Goal: Task Accomplishment & Management: Complete application form

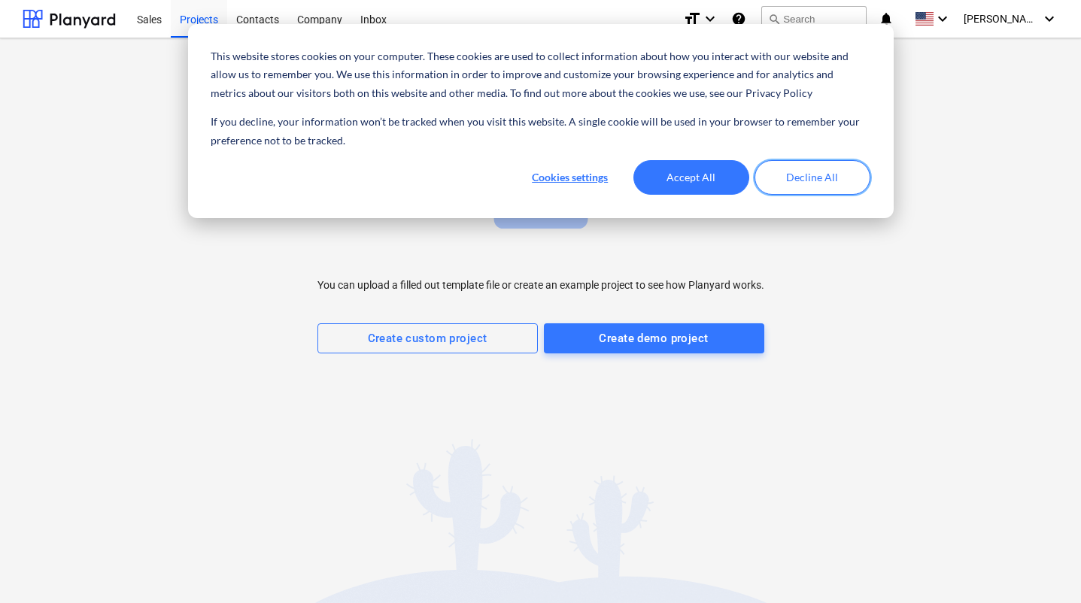
click at [835, 167] on button "Decline All" at bounding box center [812, 177] width 116 height 35
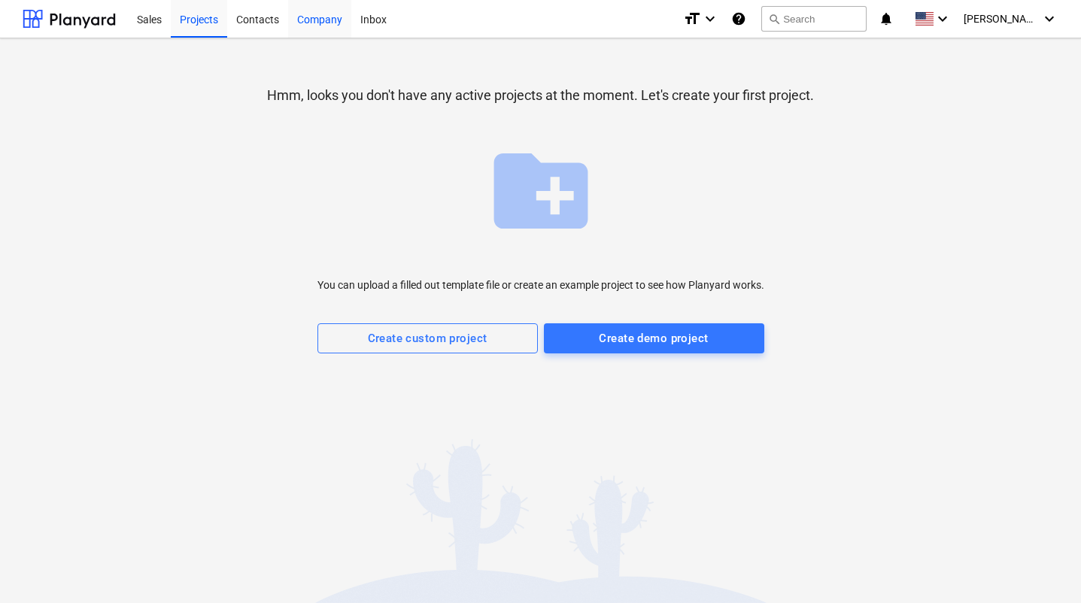
click at [328, 25] on div "Company" at bounding box center [319, 18] width 63 height 38
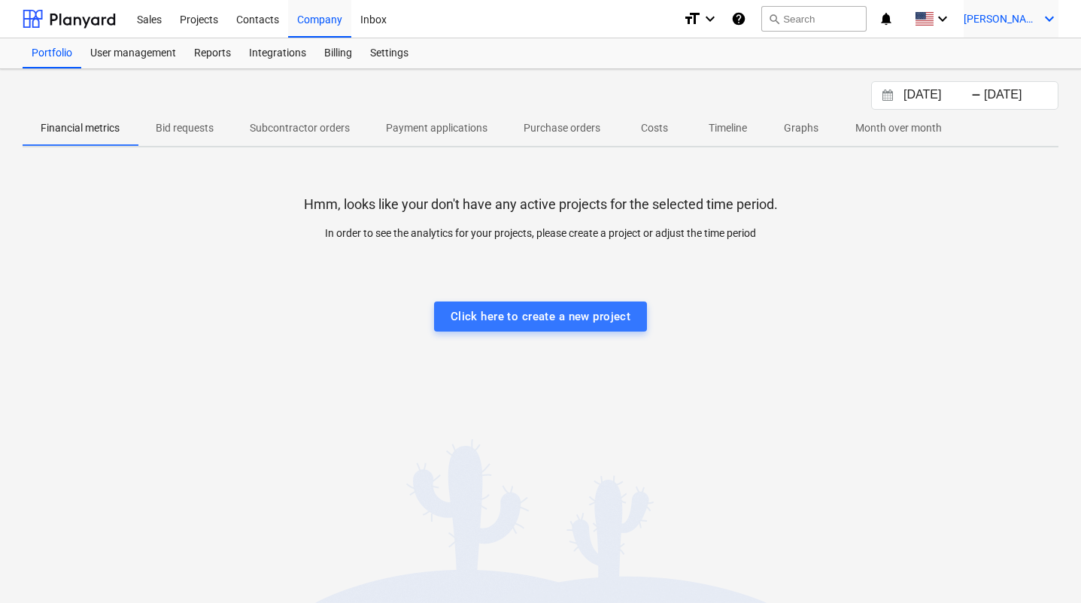
click at [1022, 16] on span "[PERSON_NAME]" at bounding box center [1000, 19] width 75 height 12
click at [1022, 16] on div at bounding box center [540, 301] width 1081 height 603
click at [149, 17] on div "Sales" at bounding box center [149, 18] width 43 height 38
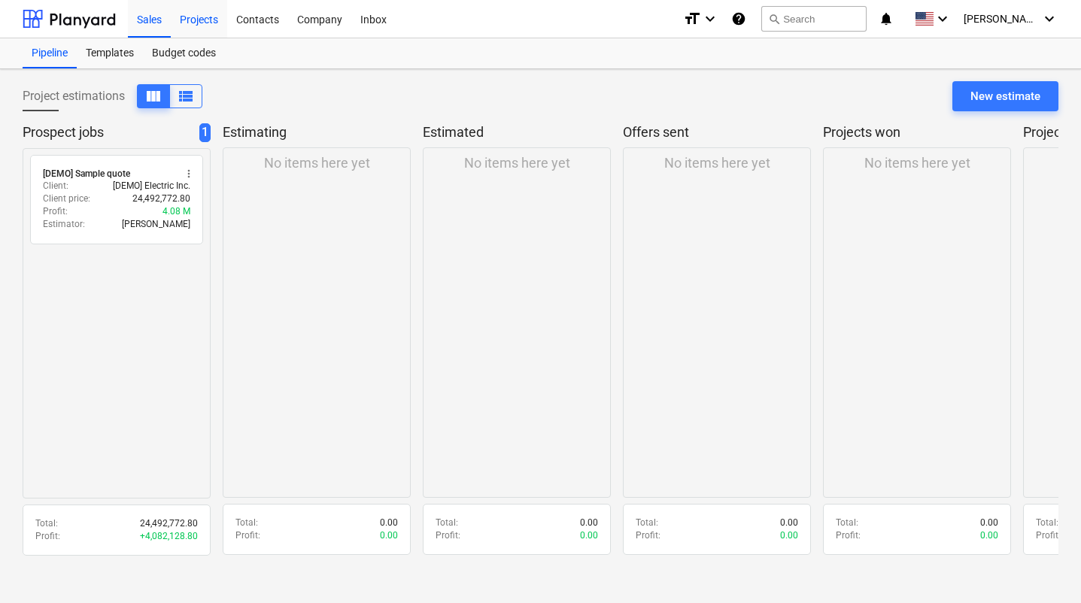
click at [199, 17] on div "Projects" at bounding box center [199, 18] width 56 height 38
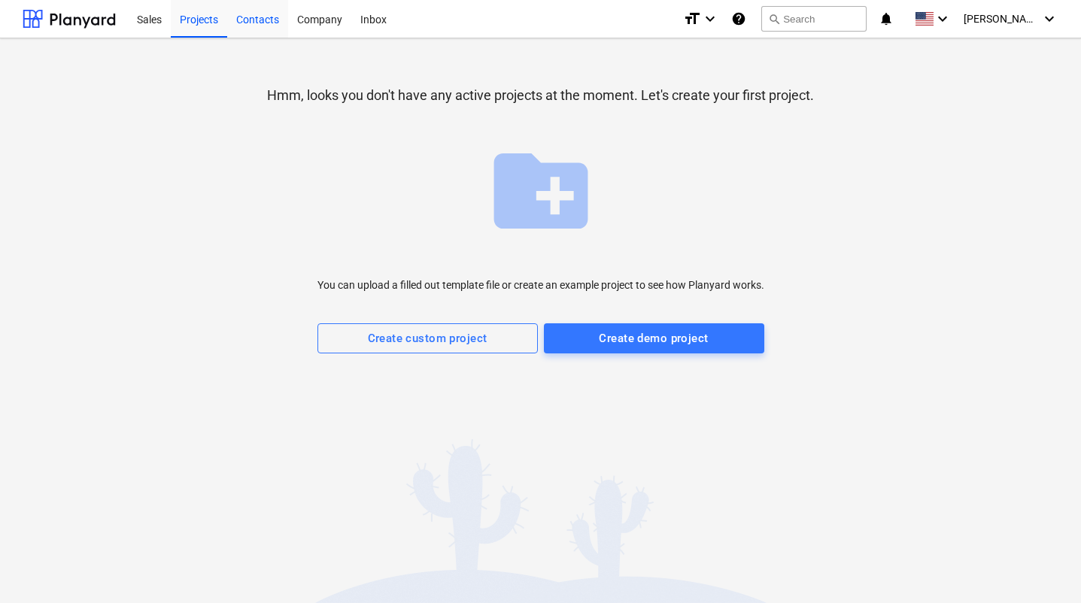
click at [266, 17] on div "Contacts" at bounding box center [257, 18] width 61 height 38
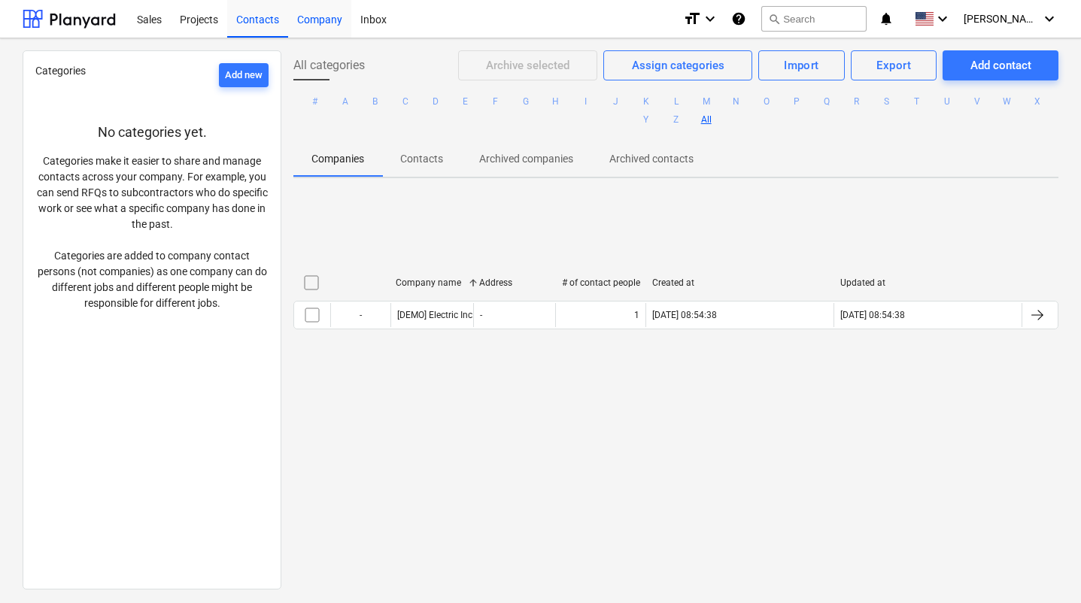
click at [304, 17] on div "Company" at bounding box center [319, 18] width 63 height 38
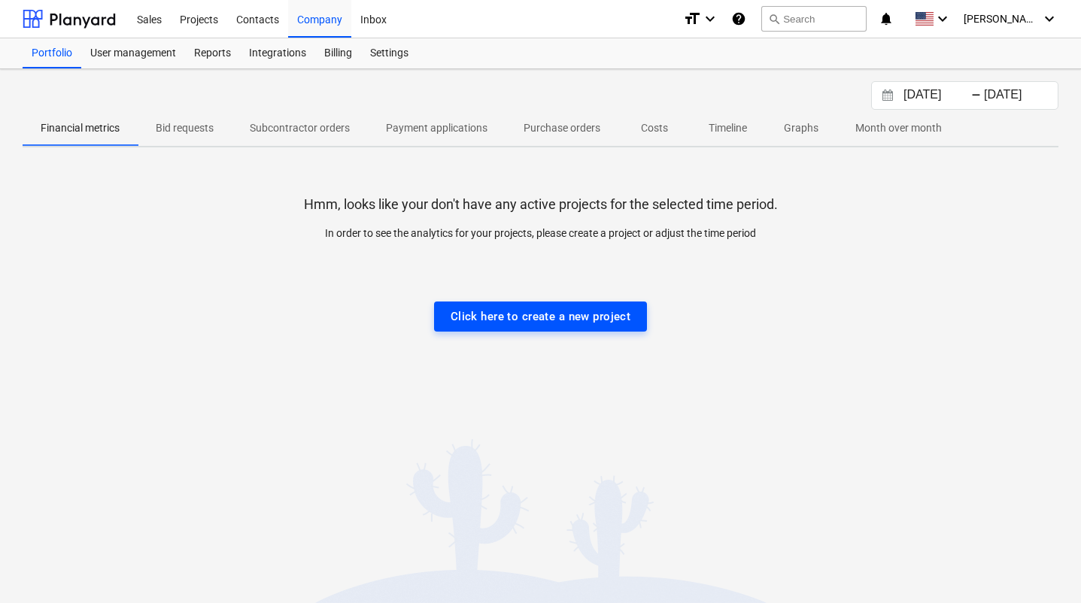
click at [557, 313] on div "Click here to create a new project" at bounding box center [540, 317] width 180 height 20
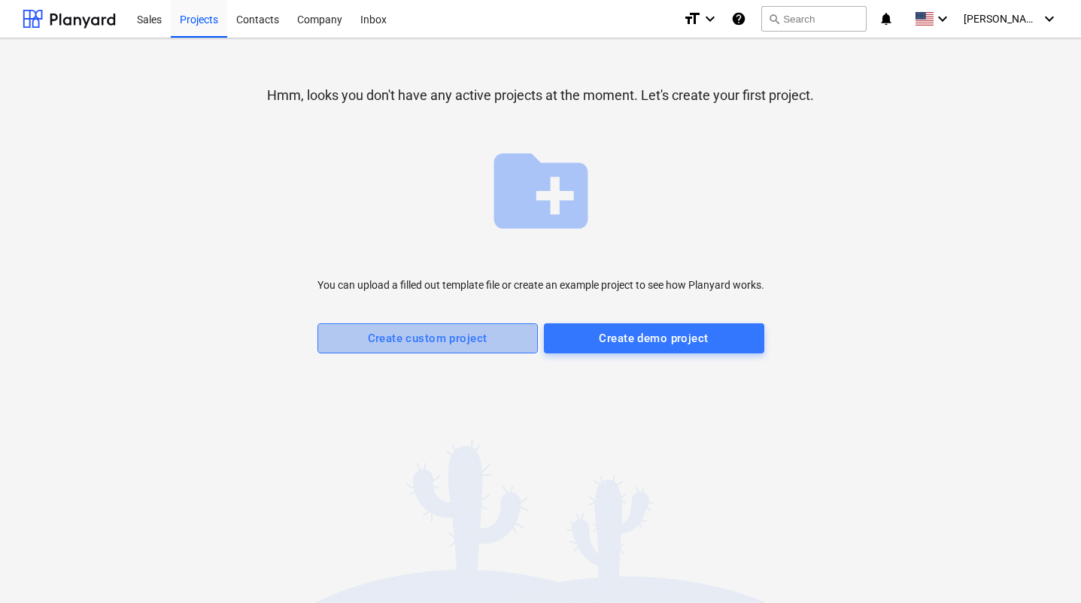
click at [416, 339] on div "Create custom project" at bounding box center [428, 339] width 120 height 20
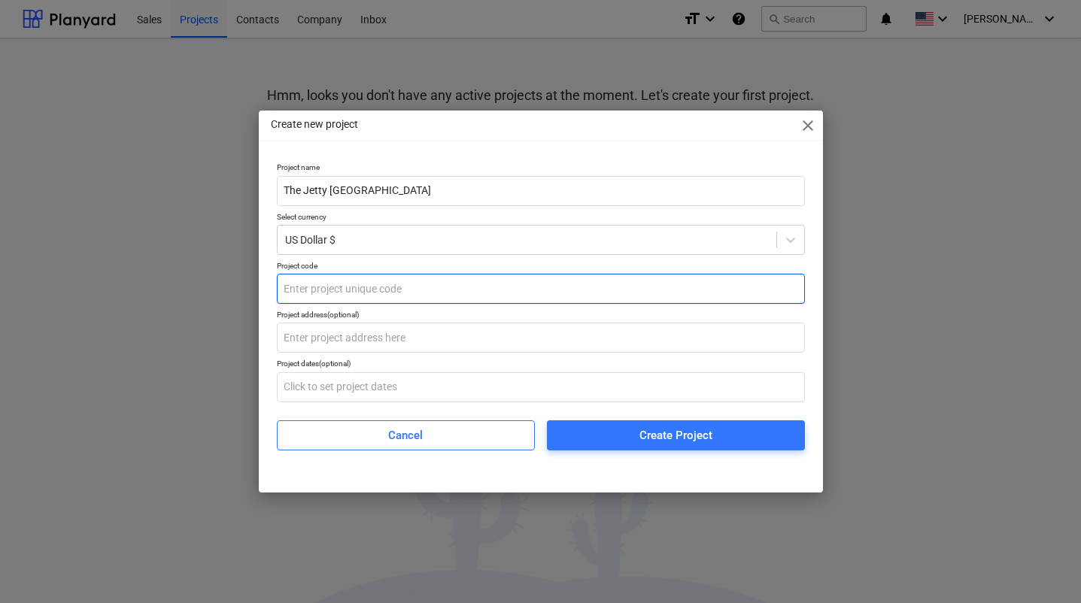
type input "The Jetty [GEOGRAPHIC_DATA]"
click at [320, 295] on input "text" at bounding box center [541, 289] width 528 height 30
type input "TJTY2025"
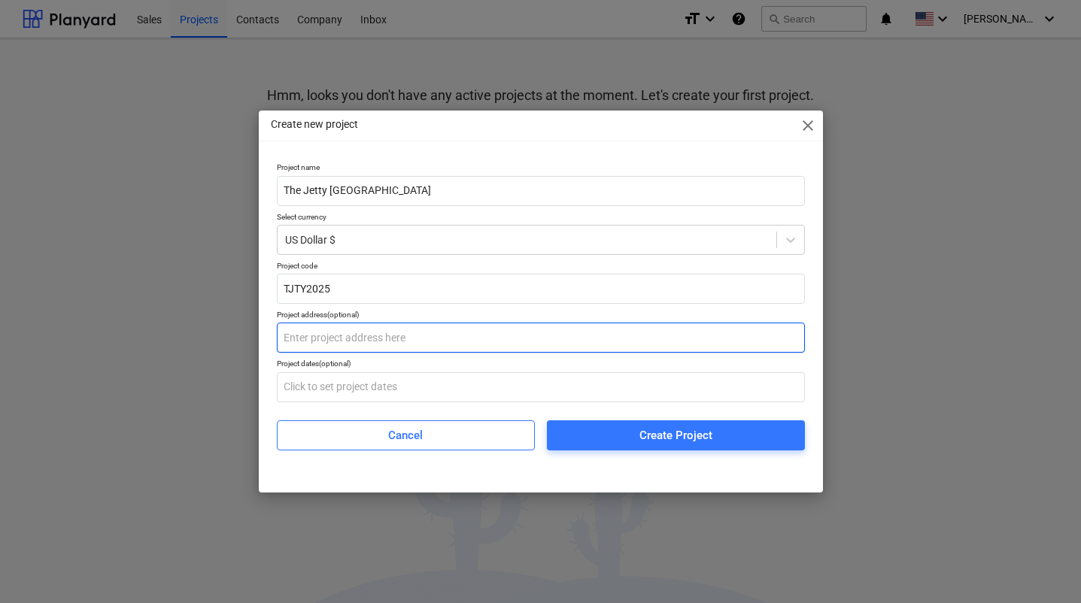
click at [362, 341] on input "text" at bounding box center [541, 338] width 528 height 30
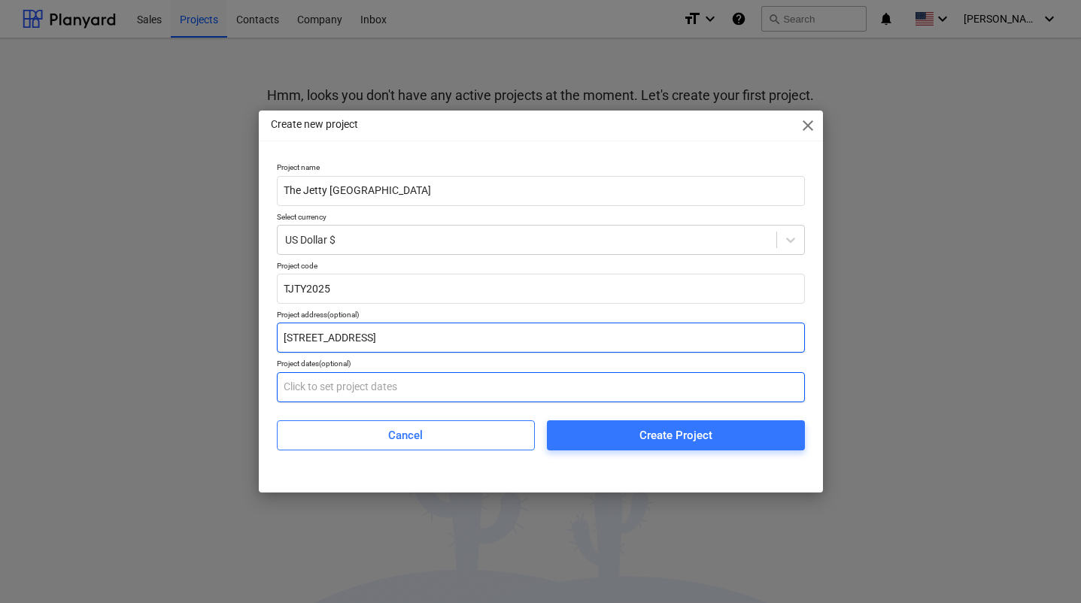
type input "[STREET_ADDRESS]"
click at [381, 390] on input "text" at bounding box center [541, 387] width 528 height 30
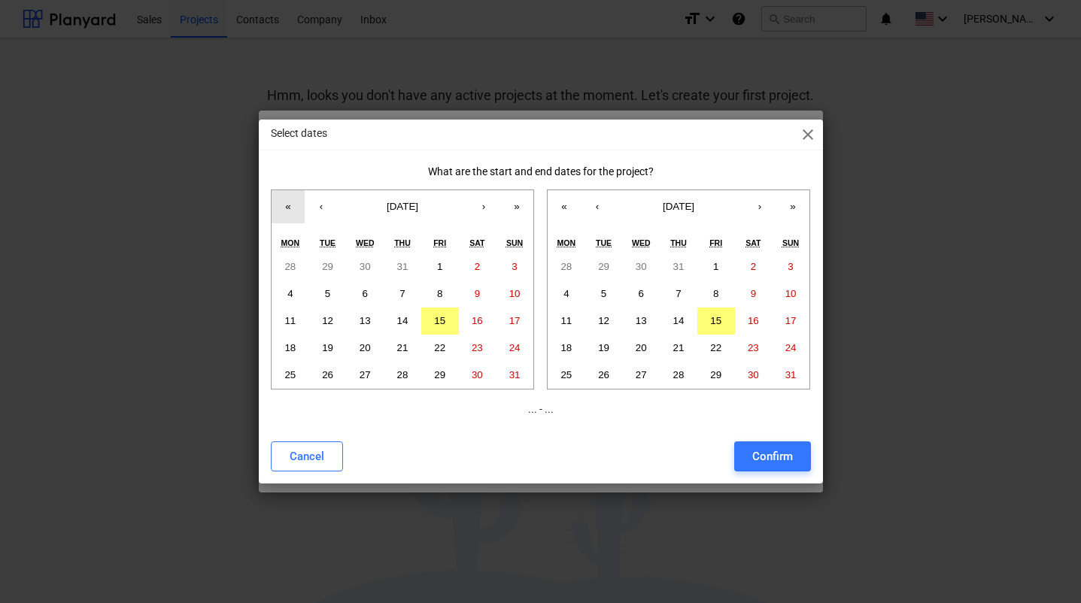
click at [290, 206] on button "«" at bounding box center [287, 206] width 33 height 33
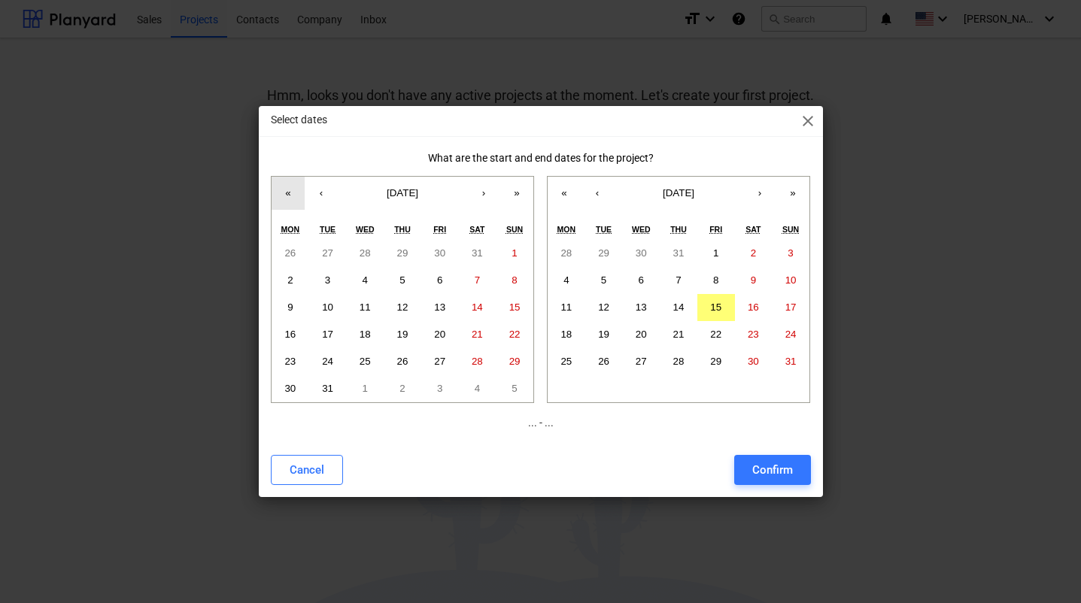
click at [290, 206] on button "«" at bounding box center [287, 193] width 33 height 33
click at [291, 191] on button "«" at bounding box center [287, 193] width 33 height 33
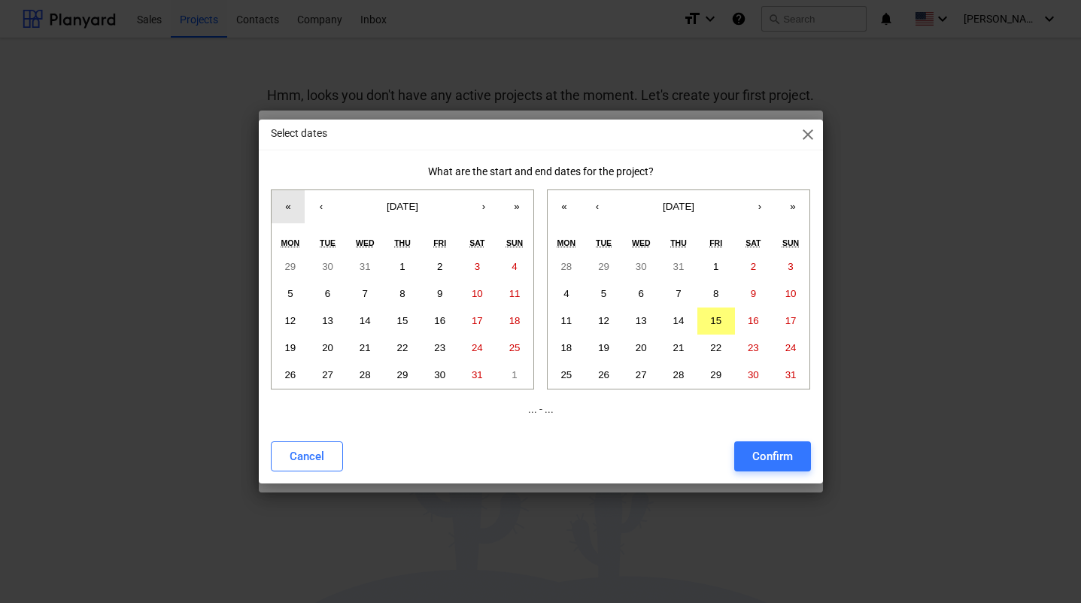
click at [291, 191] on button "«" at bounding box center [287, 206] width 33 height 33
click at [286, 207] on button "«" at bounding box center [287, 206] width 33 height 33
click at [323, 207] on button "‹" at bounding box center [321, 206] width 33 height 33
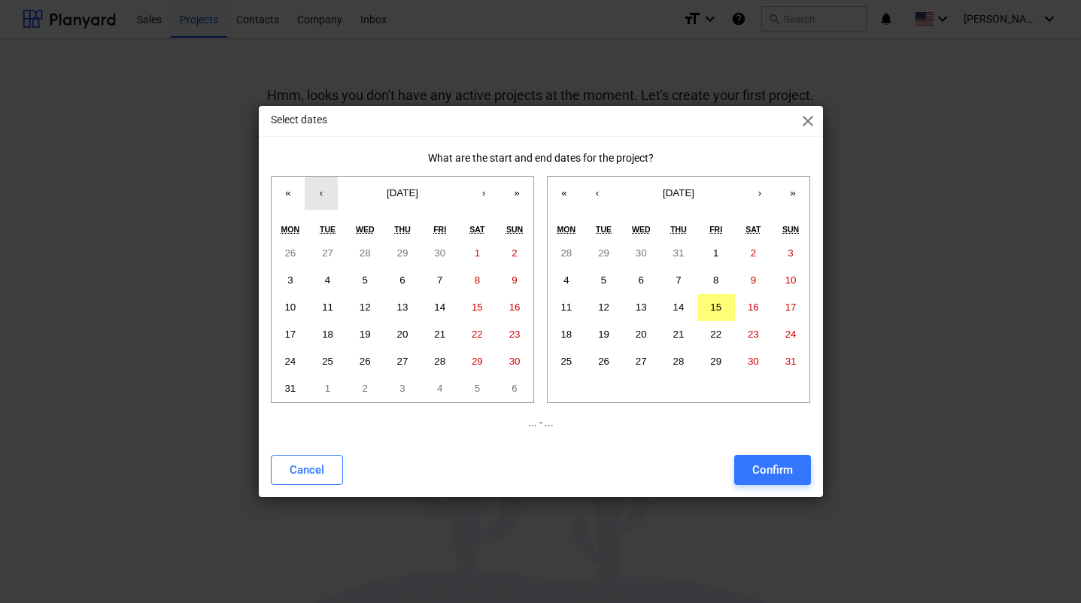
click at [322, 195] on button "‹" at bounding box center [321, 193] width 33 height 33
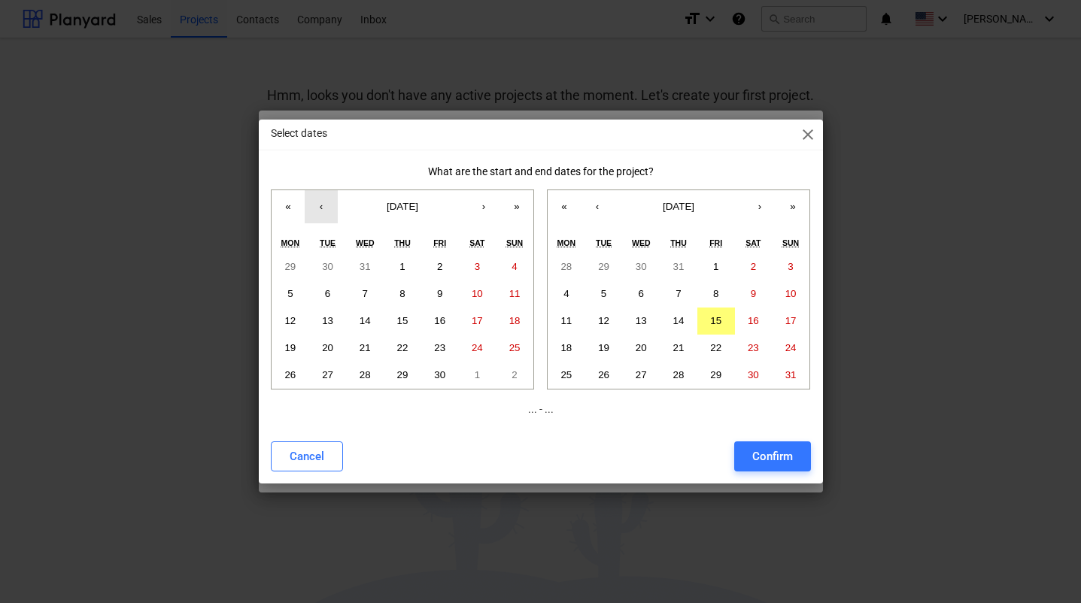
click at [322, 195] on button "‹" at bounding box center [321, 206] width 33 height 33
click at [322, 208] on button "‹" at bounding box center [321, 206] width 33 height 33
click at [322, 206] on button "‹" at bounding box center [321, 206] width 33 height 33
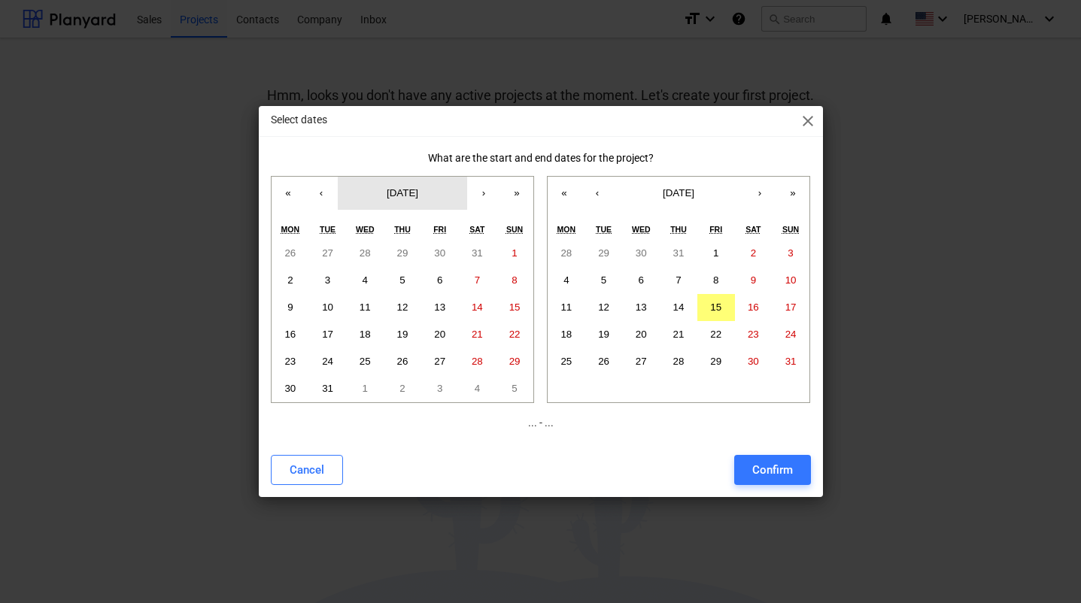
click at [414, 196] on span "[DATE]" at bounding box center [403, 192] width 32 height 11
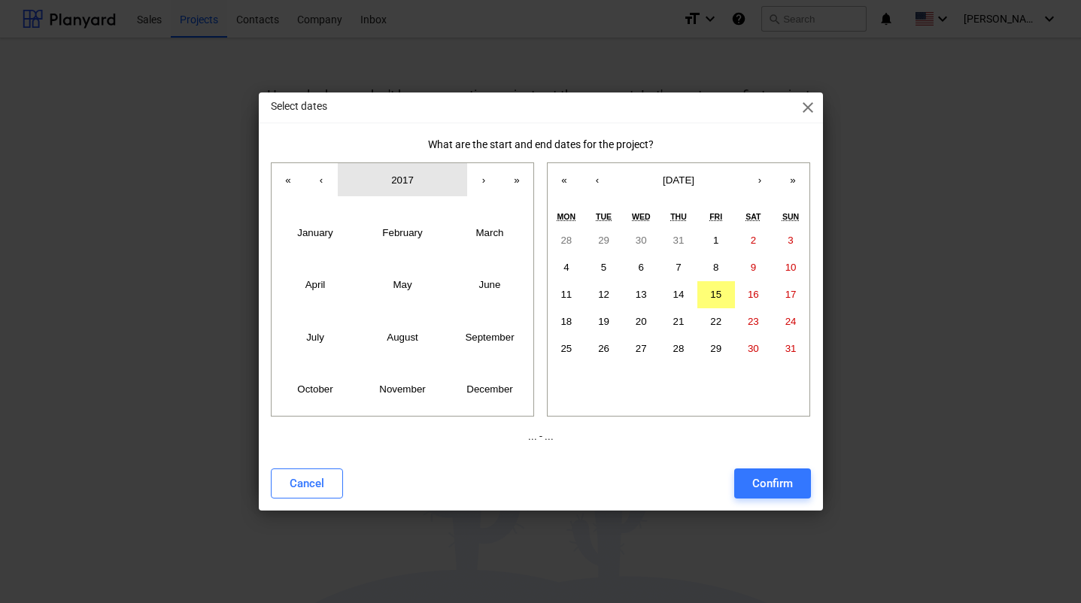
click at [421, 195] on button "2017" at bounding box center [402, 179] width 129 height 33
click at [443, 193] on button "[DATE] – [DATE]" at bounding box center [402, 179] width 129 height 33
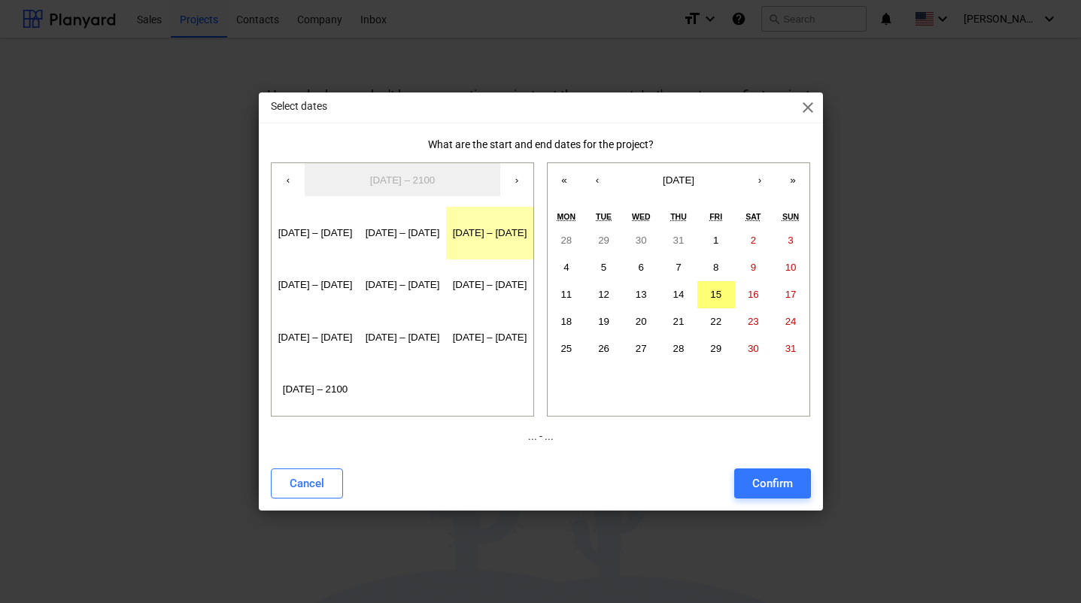
click at [483, 238] on button "[DATE] – [DATE]" at bounding box center [489, 233] width 87 height 52
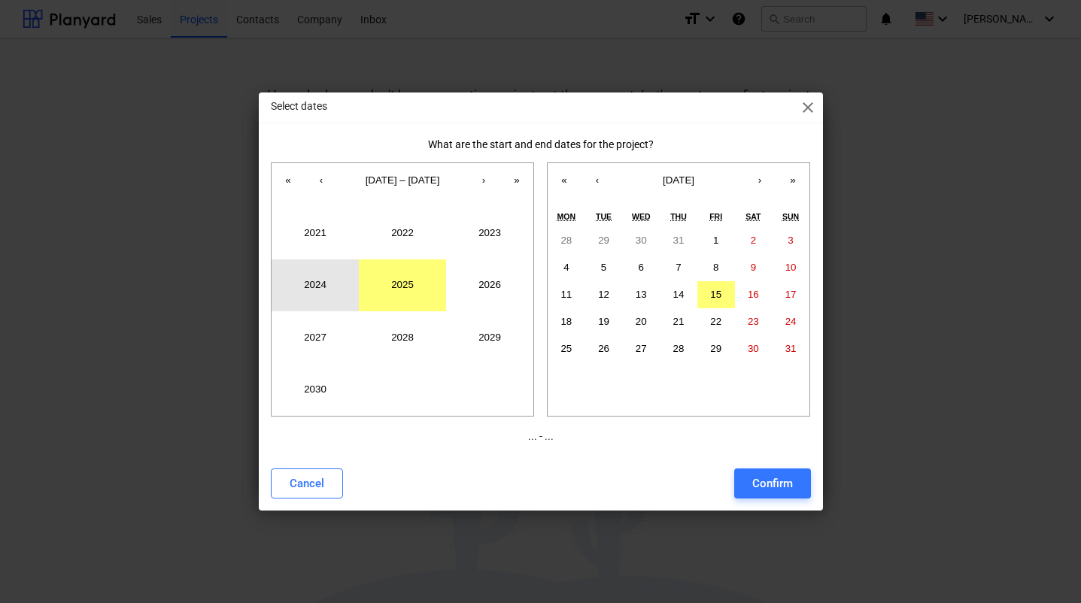
click at [312, 293] on button "2024" at bounding box center [314, 285] width 87 height 52
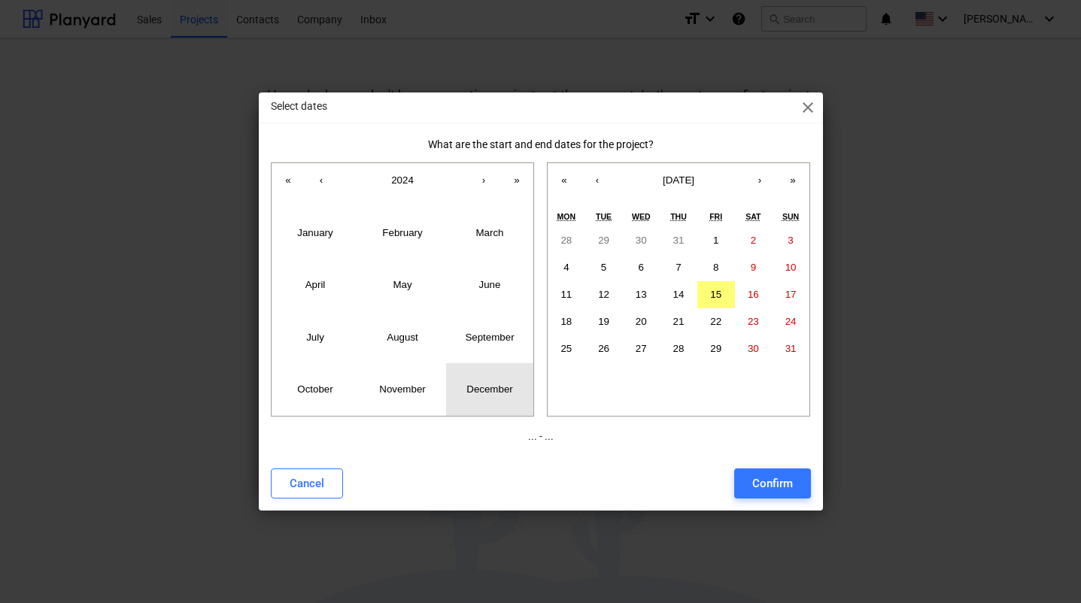
click at [495, 384] on abbr "December" at bounding box center [489, 389] width 46 height 11
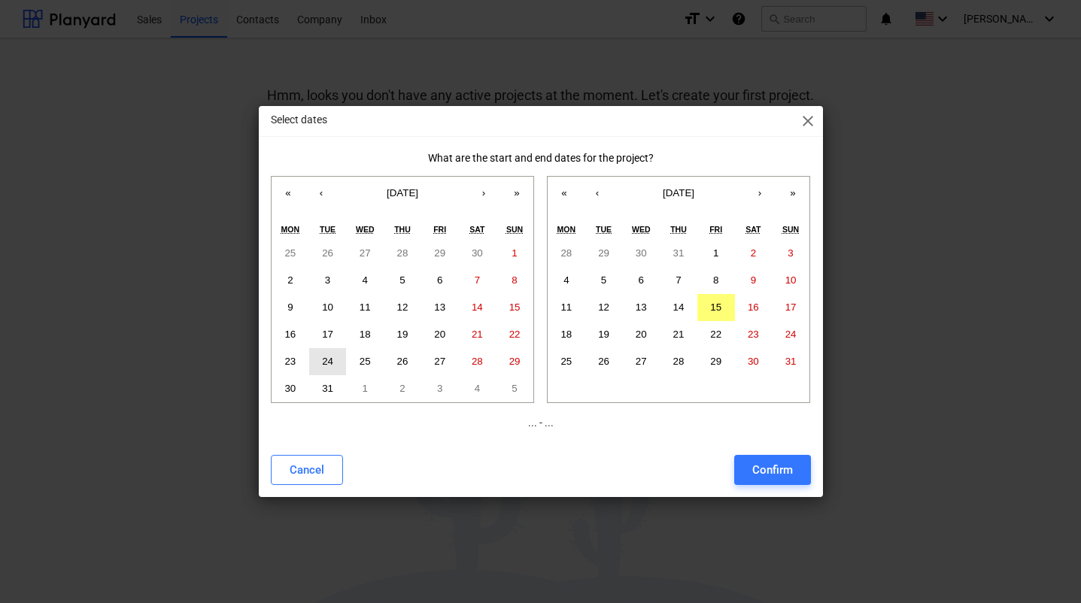
click at [332, 359] on abbr "24" at bounding box center [327, 361] width 11 height 11
click at [760, 192] on button "›" at bounding box center [759, 193] width 33 height 33
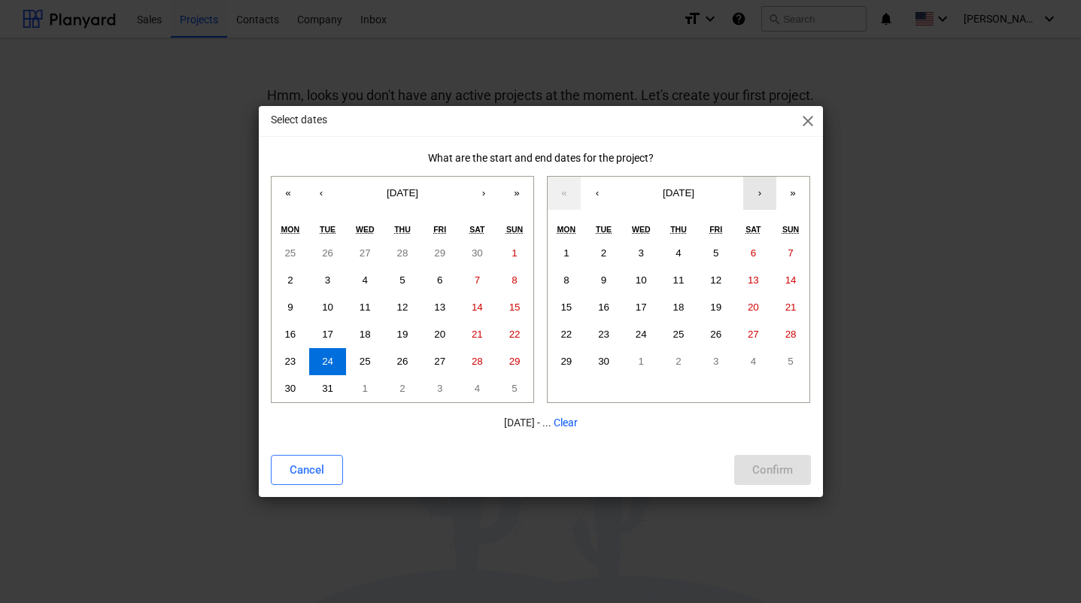
click at [760, 192] on button "›" at bounding box center [759, 193] width 33 height 33
click at [565, 360] on abbr "27" at bounding box center [565, 361] width 11 height 11
click at [779, 467] on div "Confirm" at bounding box center [772, 470] width 41 height 20
type input "[DATE] - [DATE]"
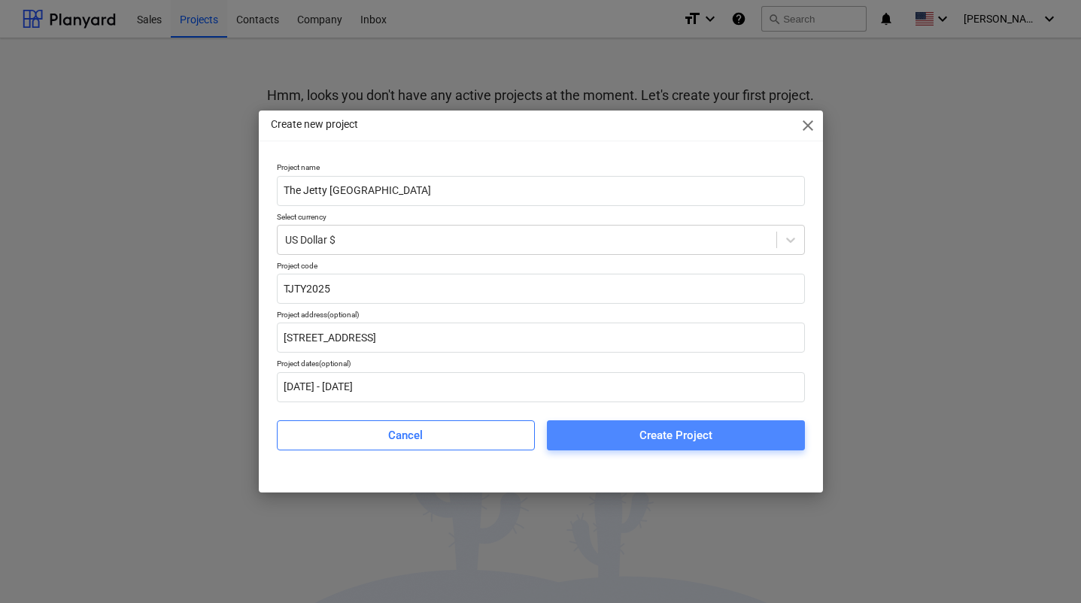
click at [673, 436] on div "Create Project" at bounding box center [675, 436] width 73 height 20
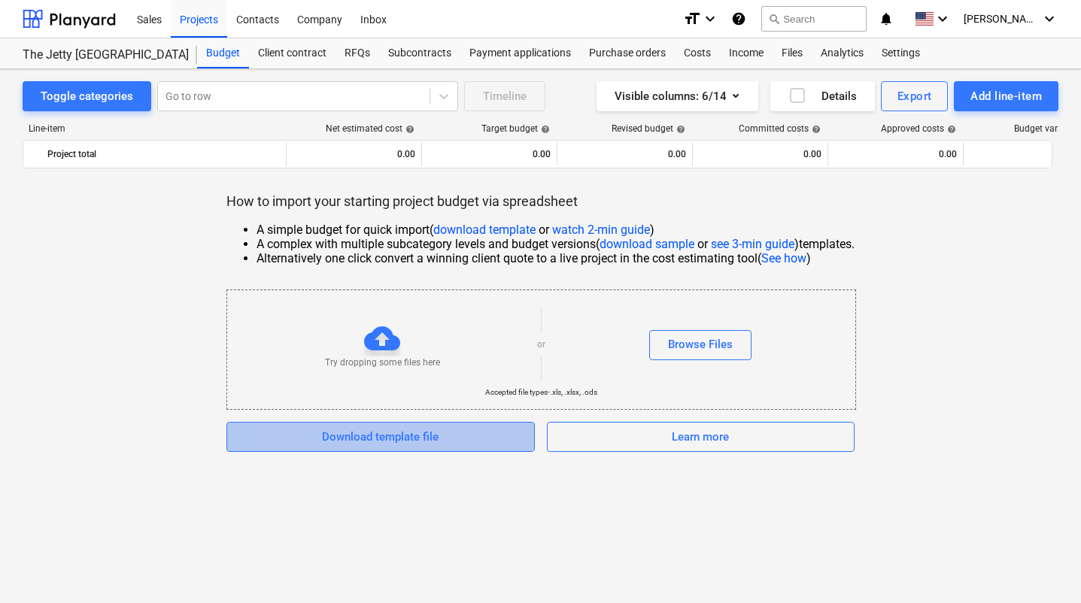
click at [383, 436] on div "Download template file" at bounding box center [380, 437] width 117 height 20
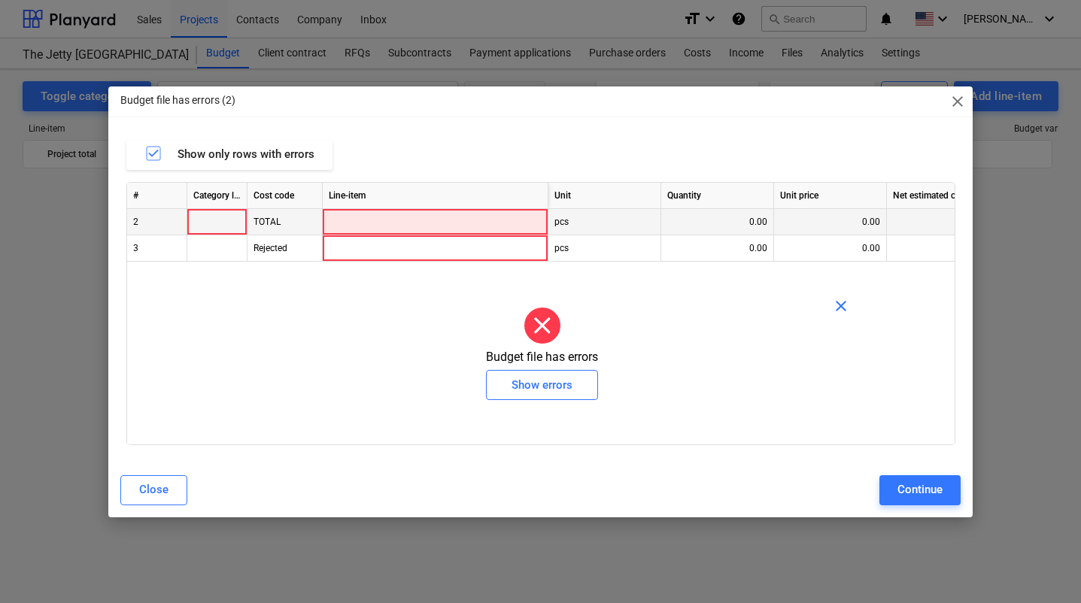
click at [435, 220] on div at bounding box center [436, 222] width 226 height 26
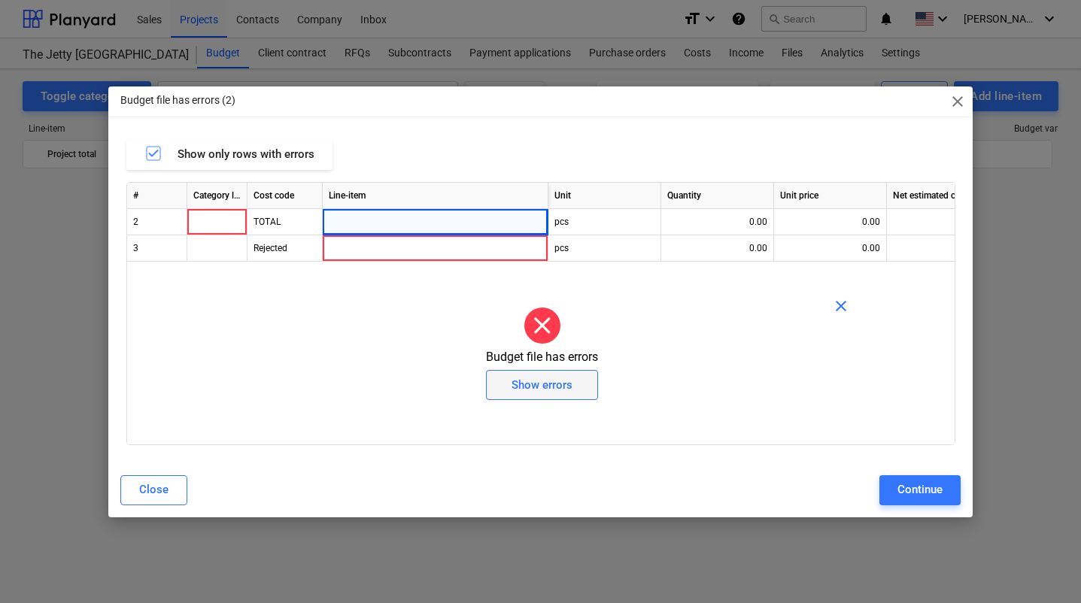
click at [560, 383] on div "Show errors" at bounding box center [541, 385] width 61 height 20
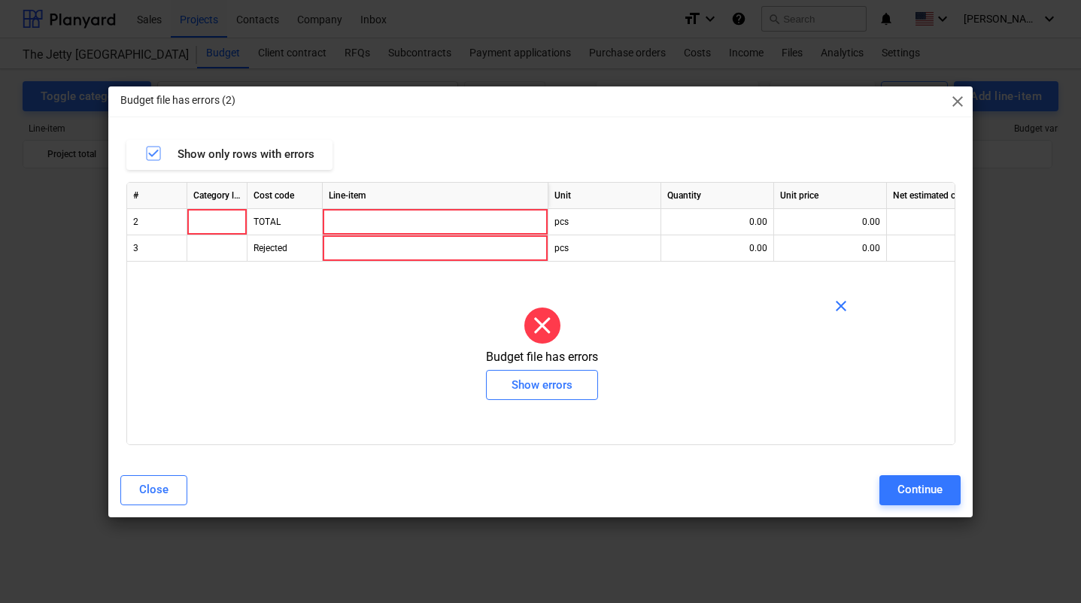
click at [846, 303] on span "close" at bounding box center [841, 306] width 18 height 18
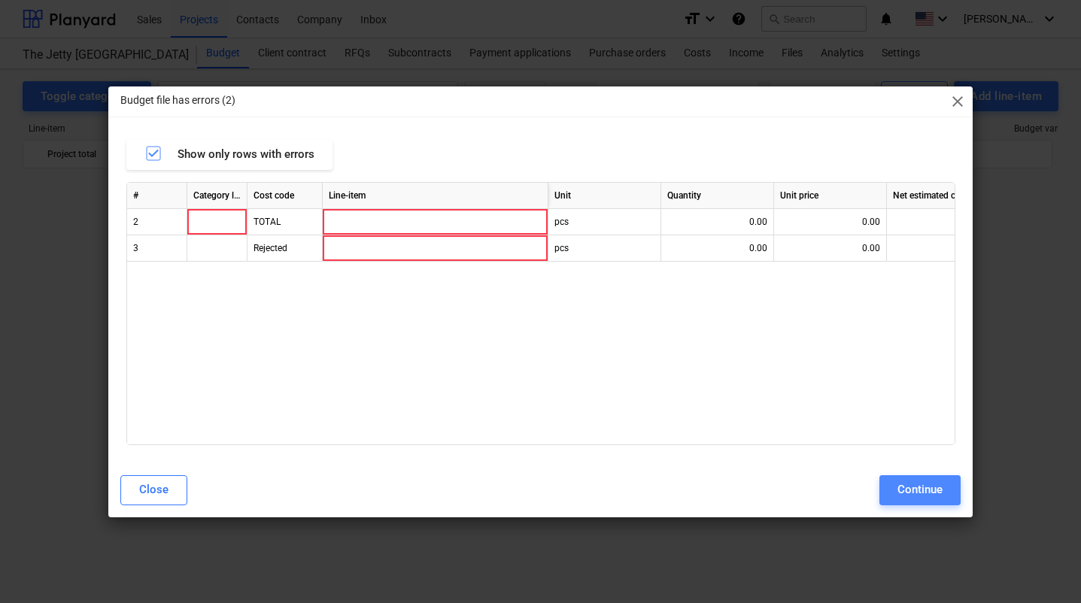
click at [929, 487] on div "Continue" at bounding box center [919, 490] width 45 height 20
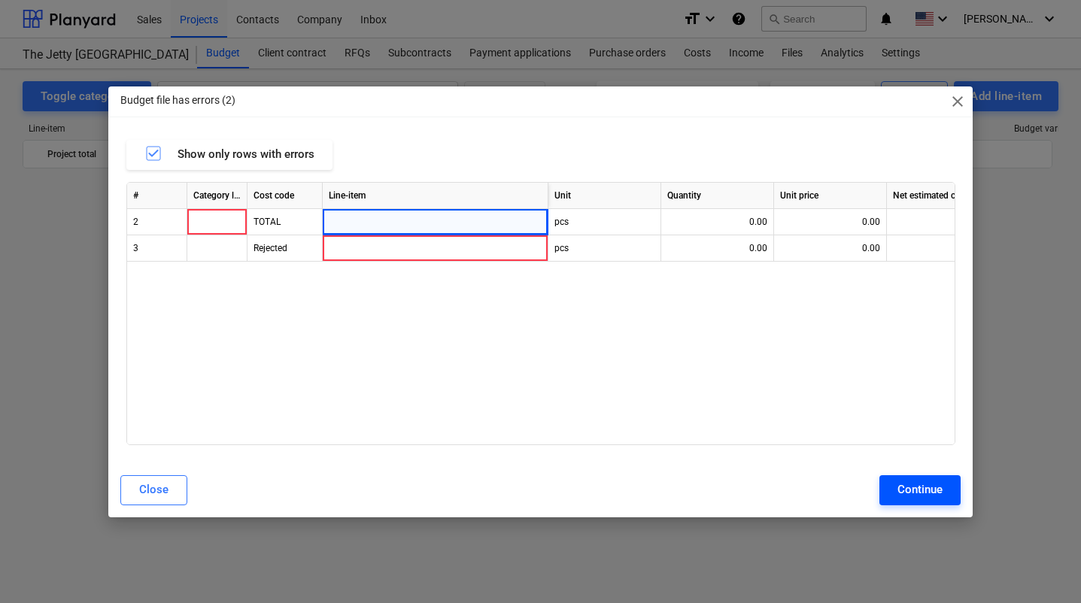
click at [917, 489] on div "Continue" at bounding box center [919, 490] width 45 height 20
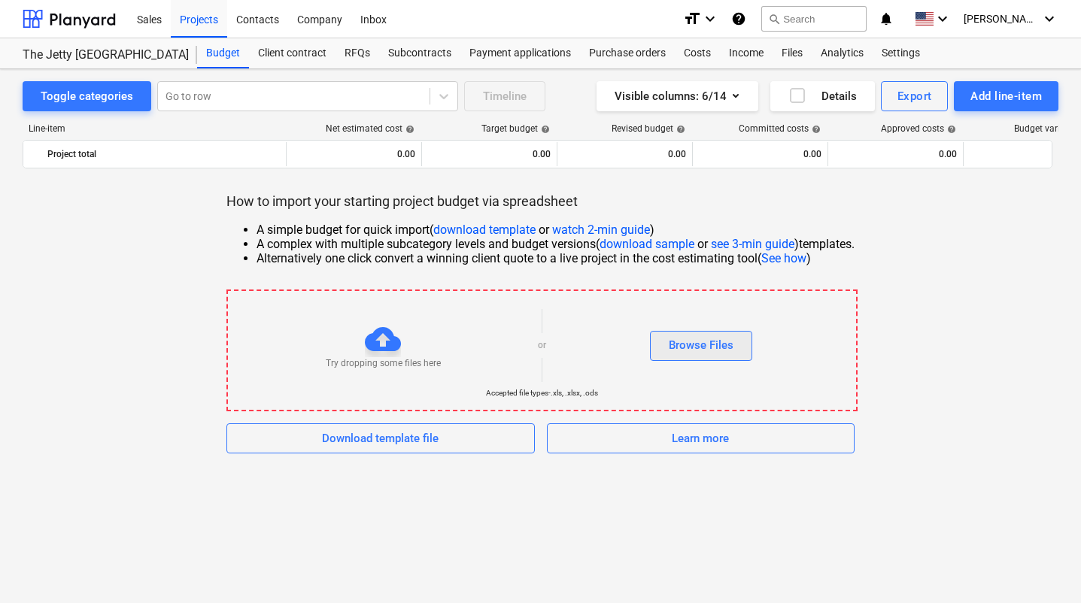
click at [720, 347] on div "Browse Files" at bounding box center [701, 345] width 65 height 20
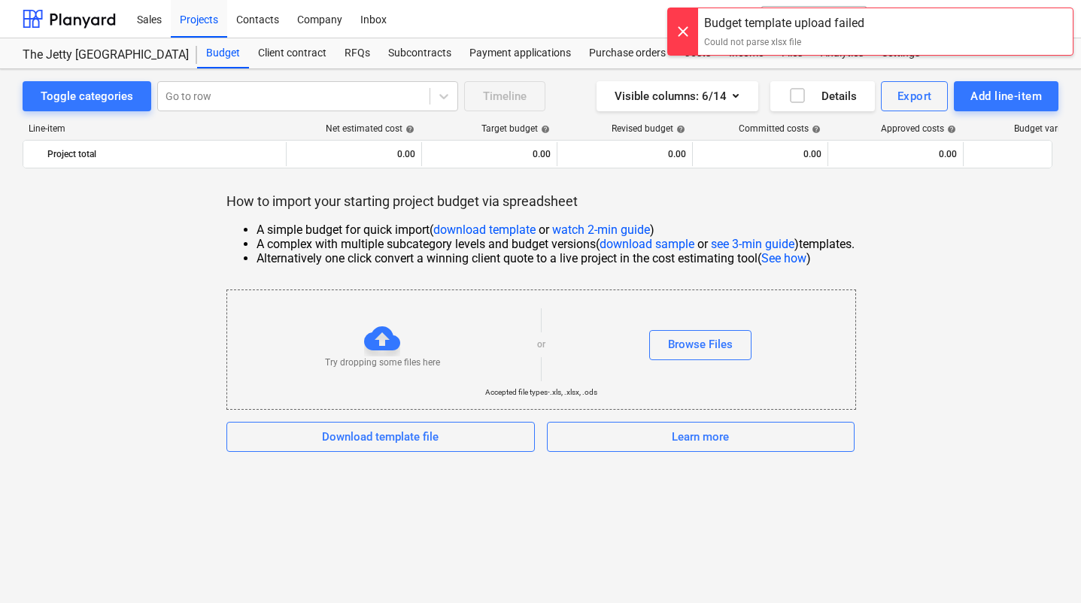
click at [685, 31] on div at bounding box center [683, 31] width 30 height 47
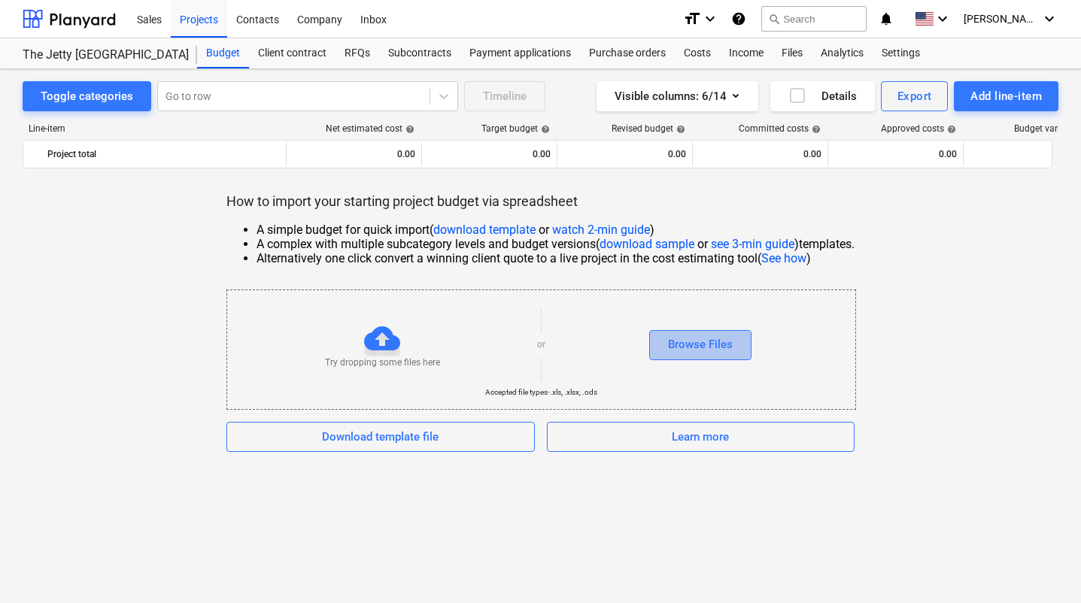
click at [701, 347] on div "Browse Files" at bounding box center [700, 345] width 65 height 20
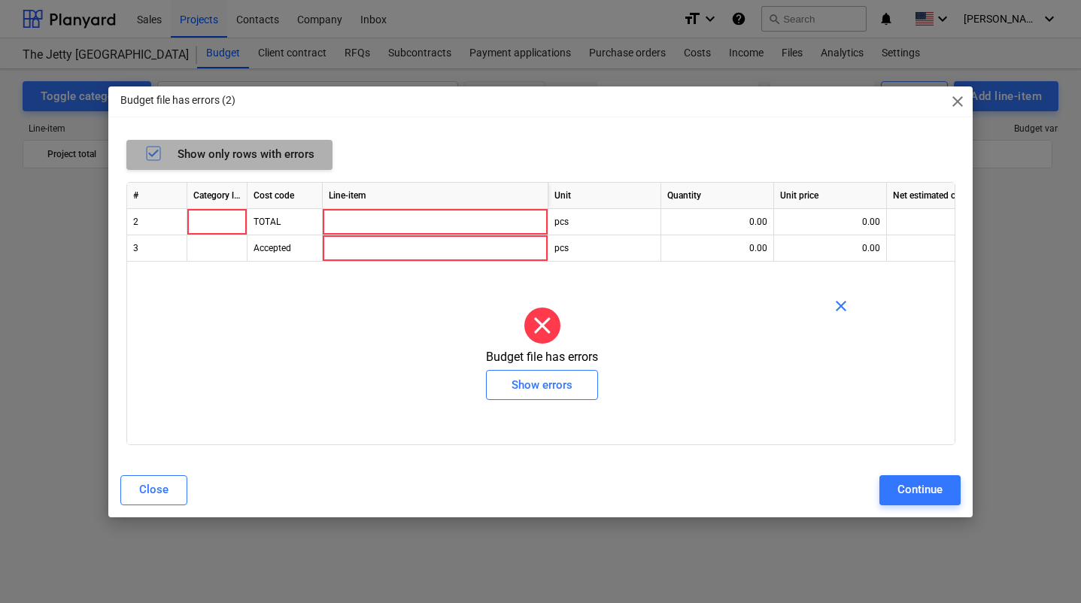
click at [149, 154] on icon "button" at bounding box center [153, 154] width 10 height 8
click at [156, 154] on icon "button" at bounding box center [153, 153] width 18 height 18
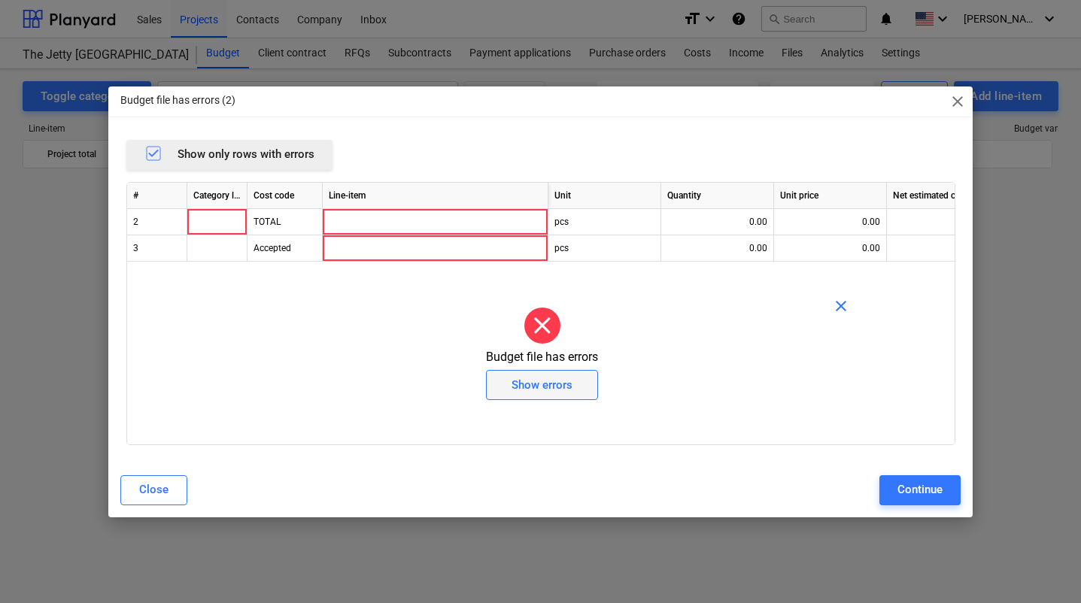
click at [551, 390] on div "Show errors" at bounding box center [541, 385] width 61 height 20
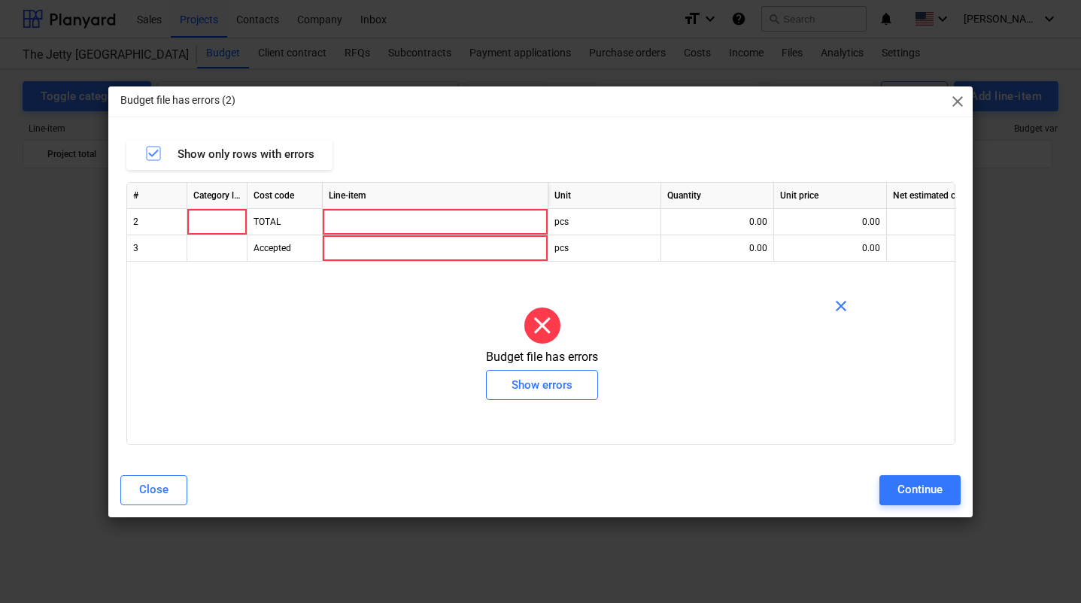
click at [541, 330] on div at bounding box center [542, 326] width 36 height 36
click at [543, 323] on div at bounding box center [542, 326] width 36 height 36
click at [850, 308] on span "close" at bounding box center [841, 306] width 18 height 18
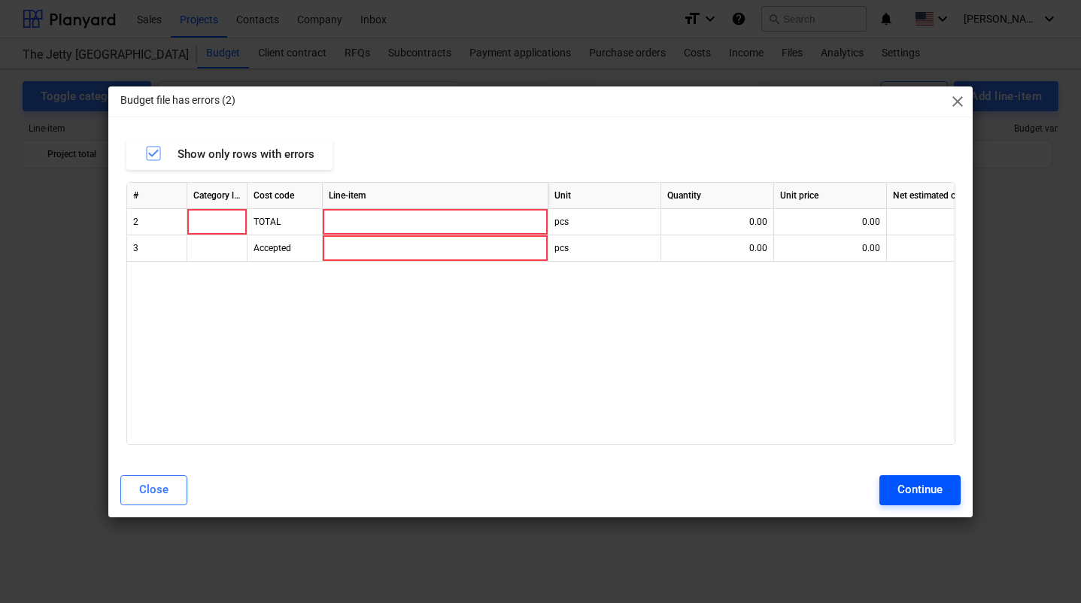
click at [933, 494] on div "Continue" at bounding box center [919, 490] width 45 height 20
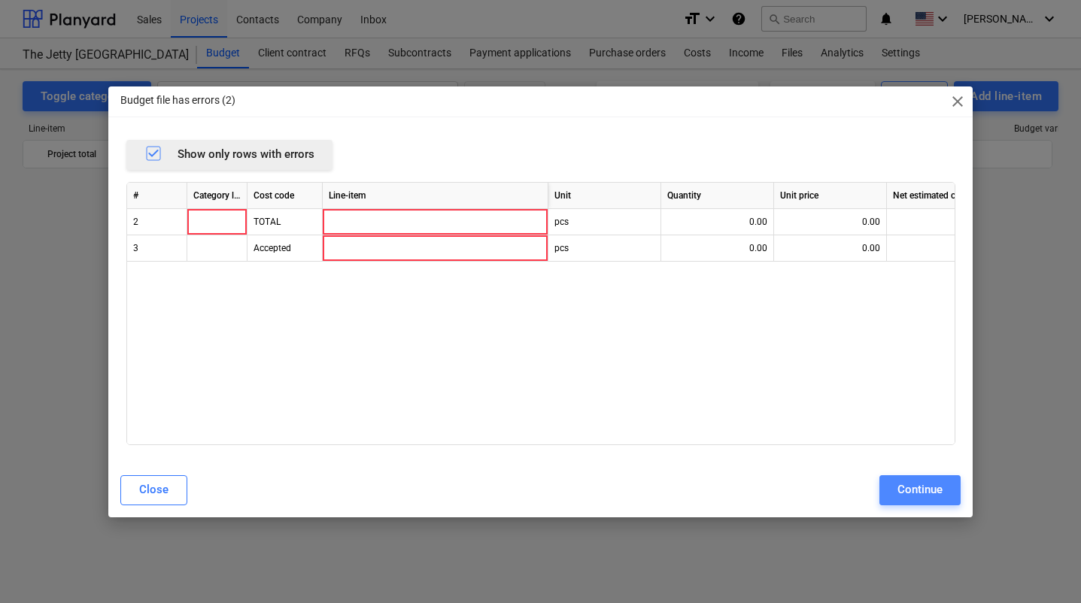
click at [920, 487] on div "Continue" at bounding box center [919, 490] width 45 height 20
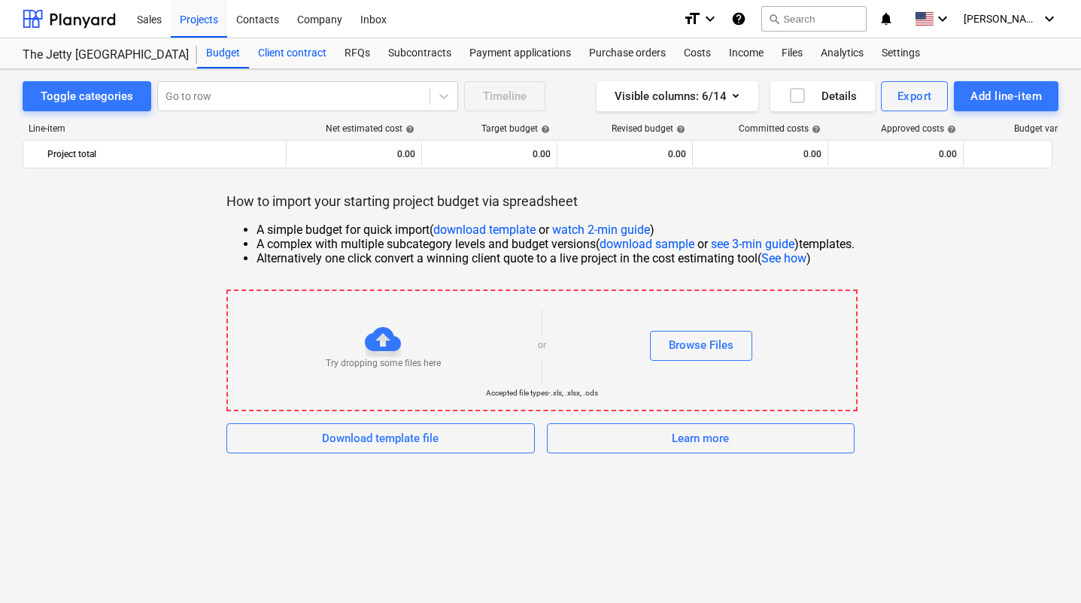
click at [295, 55] on div "Client contract" at bounding box center [292, 53] width 86 height 30
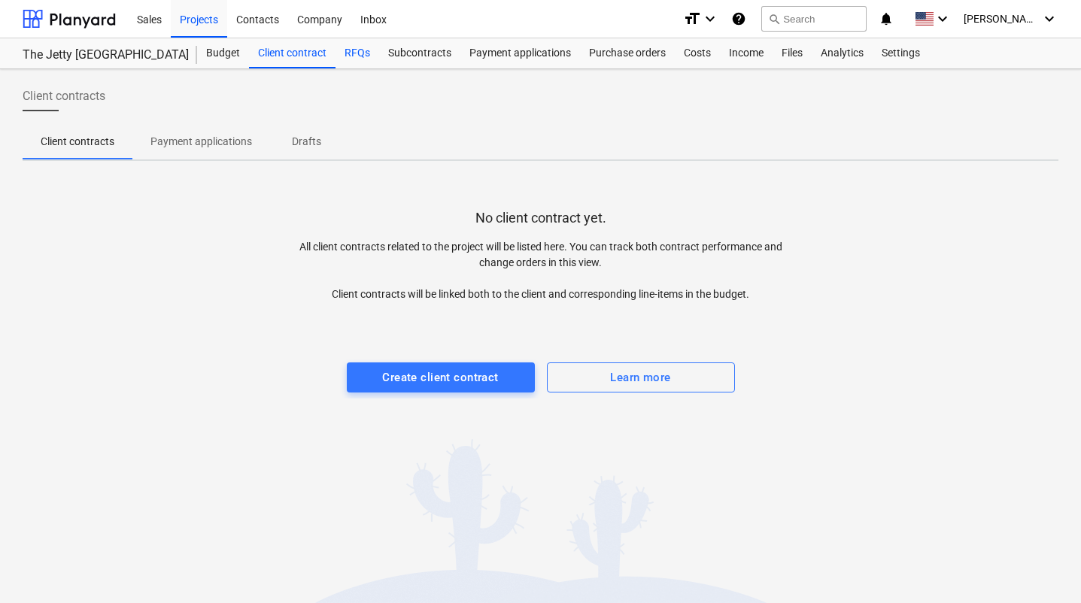
click at [353, 51] on div "RFQs" at bounding box center [357, 53] width 44 height 30
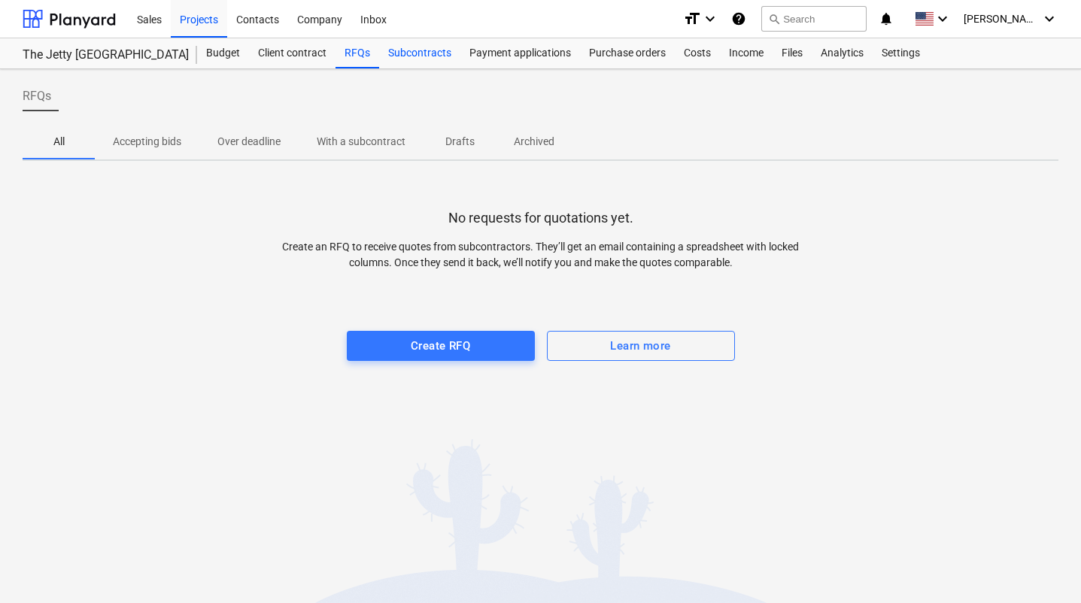
click at [425, 52] on div "Subcontracts" at bounding box center [419, 53] width 81 height 30
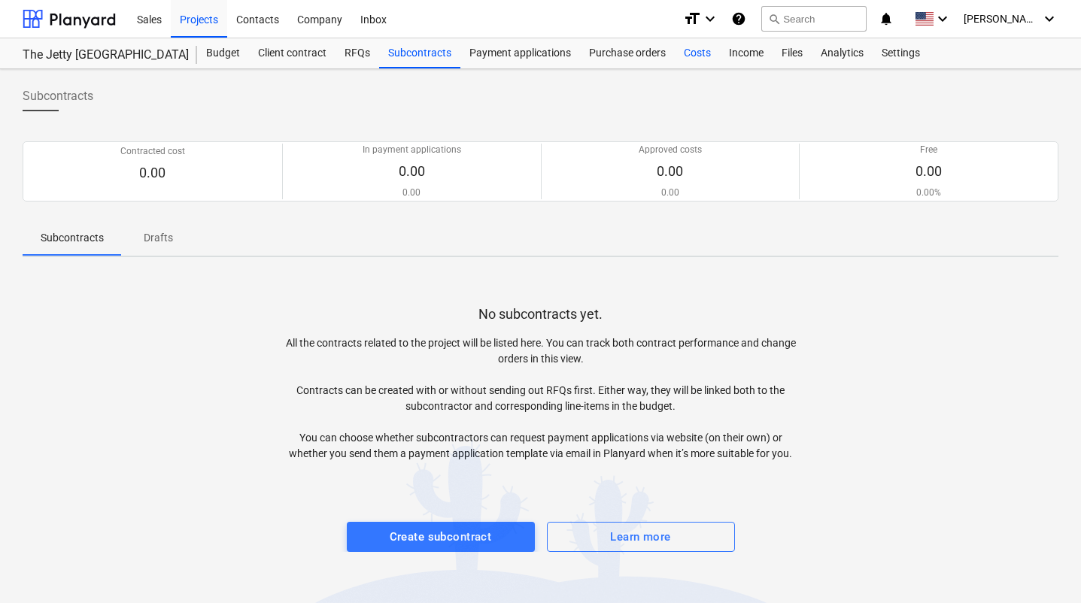
click at [704, 51] on div "Costs" at bounding box center [697, 53] width 45 height 30
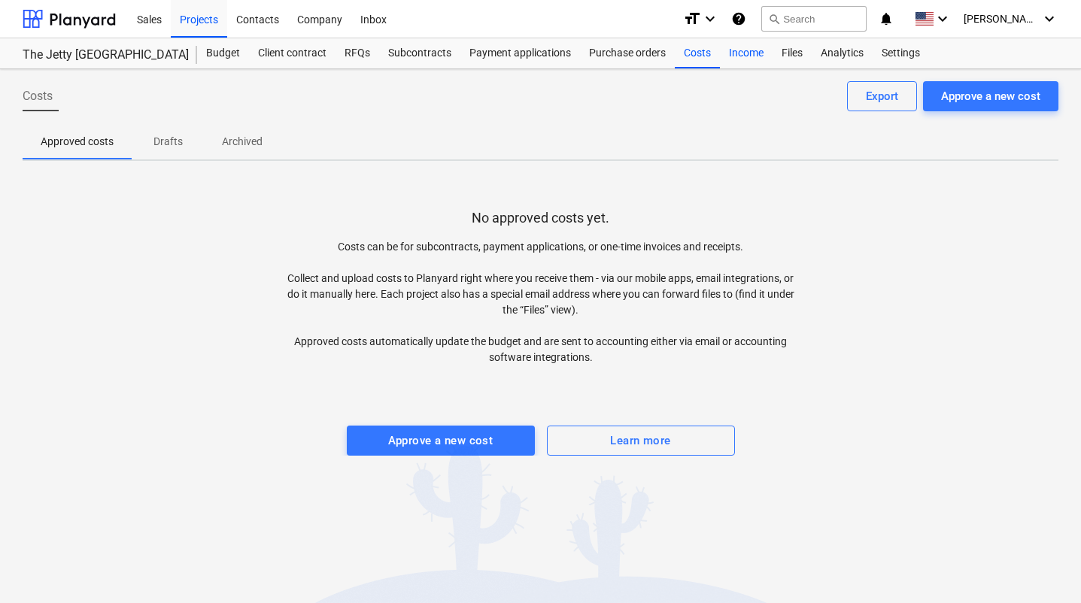
click at [748, 52] on div "Income" at bounding box center [746, 53] width 53 height 30
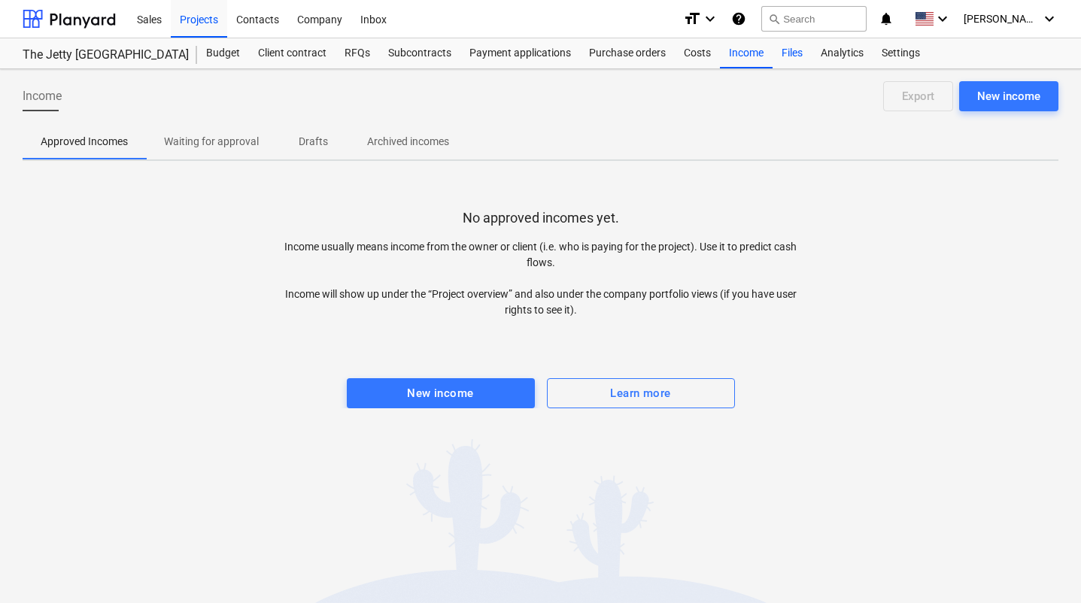
click at [806, 56] on div "Files" at bounding box center [791, 53] width 39 height 30
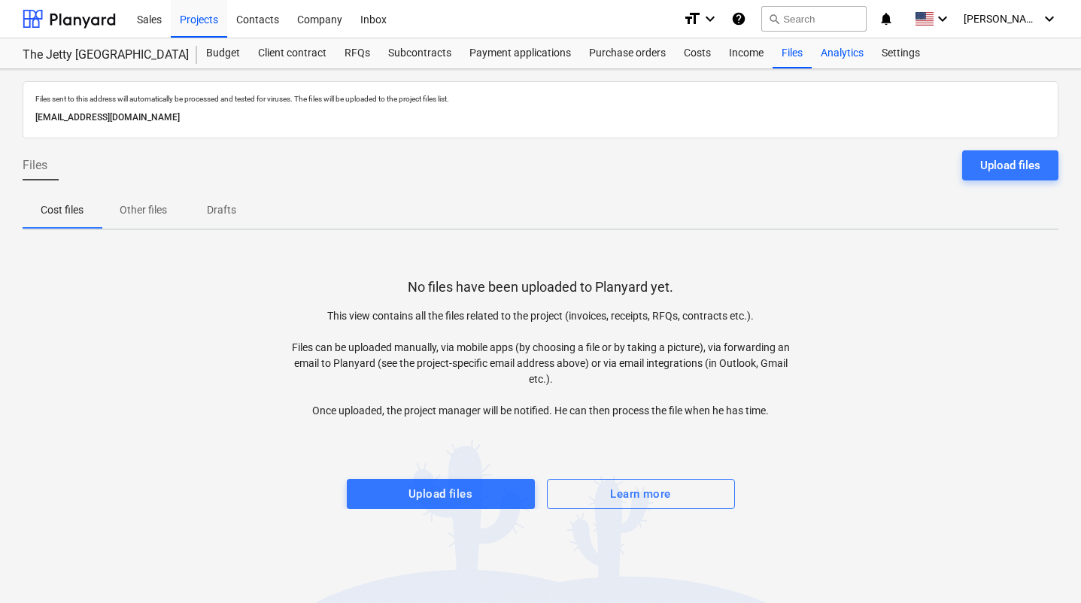
click at [845, 56] on div "Analytics" at bounding box center [841, 53] width 61 height 30
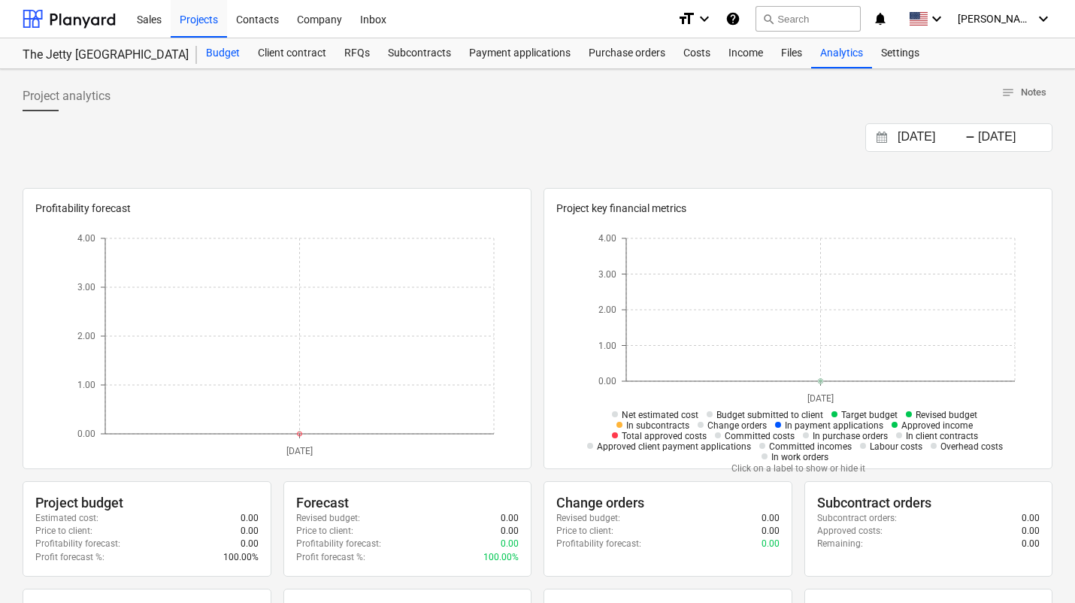
click at [223, 57] on div "Budget" at bounding box center [223, 53] width 52 height 30
